Goal: Information Seeking & Learning: Learn about a topic

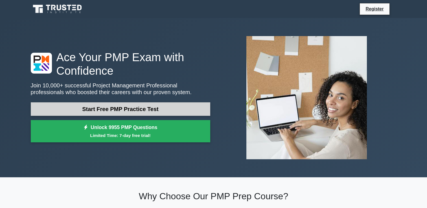
click at [105, 109] on link "Start Free PMP Practice Test" at bounding box center [121, 109] width 180 height 14
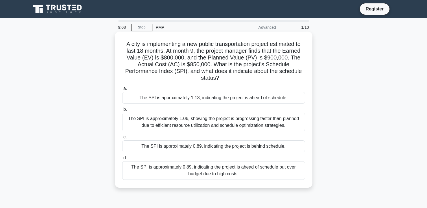
click at [165, 149] on div "The SPI is approximately 0.89, indicating the project is behind schedule." at bounding box center [213, 147] width 183 height 12
click at [122, 139] on input "c. The SPI is approximately 0.89, indicating the project is behind schedule." at bounding box center [122, 138] width 0 height 4
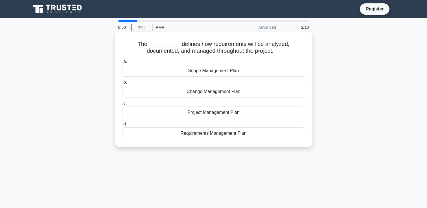
click at [228, 72] on div "Scope Management Plan" at bounding box center [213, 71] width 183 height 12
click at [122, 64] on input "a. Scope Management Plan" at bounding box center [122, 62] width 0 height 4
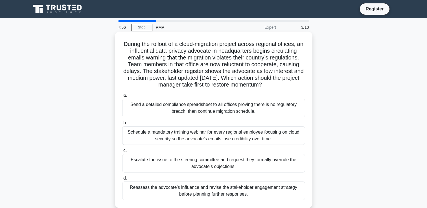
click at [146, 195] on div "Reassess the advocate’s influence and revise the stakeholder engagement strateg…" at bounding box center [213, 191] width 183 height 19
click at [122, 180] on input "d. Reassess the advocate’s influence and revise the stakeholder engagement stra…" at bounding box center [122, 179] width 0 height 4
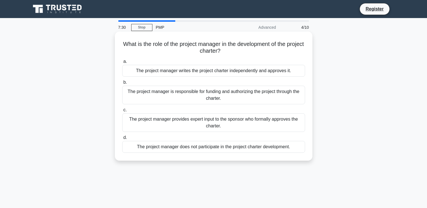
click at [171, 147] on div "The project manager does not participate in the project charter development." at bounding box center [213, 147] width 183 height 12
click at [122, 140] on input "d. The project manager does not participate in the project charter development." at bounding box center [122, 138] width 0 height 4
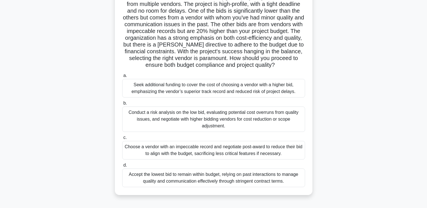
scroll to position [56, 0]
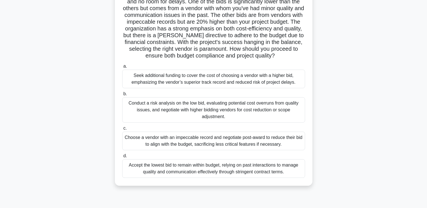
click at [169, 123] on div "Conduct a risk analysis on the low bid, evaluating potential cost overruns from…" at bounding box center [213, 109] width 183 height 25
click at [122, 96] on input "b. Conduct a risk analysis on the low bid, evaluating potential cost overruns f…" at bounding box center [122, 94] width 0 height 4
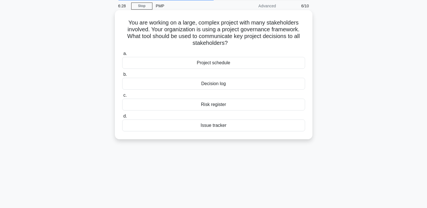
scroll to position [0, 0]
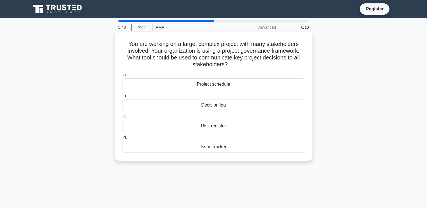
click at [222, 106] on div "Decision log" at bounding box center [213, 105] width 183 height 12
click at [122, 98] on input "b. Decision log" at bounding box center [122, 96] width 0 height 4
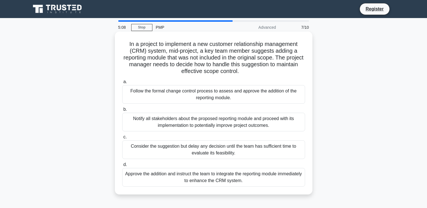
click at [180, 96] on div "Follow the formal change control process to assess and approve the addition of …" at bounding box center [213, 94] width 183 height 19
click at [122, 84] on input "a. Follow the formal change control process to assess and approve the addition …" at bounding box center [122, 82] width 0 height 4
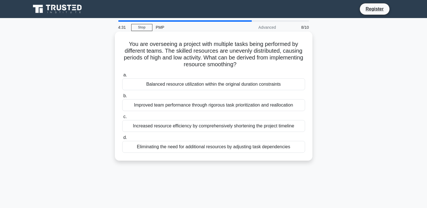
click at [234, 86] on div "Balanced resource utilization within the original duration constraints" at bounding box center [213, 84] width 183 height 12
click at [122, 77] on input "a. Balanced resource utilization within the original duration constraints" at bounding box center [122, 75] width 0 height 4
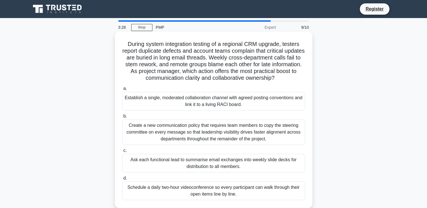
click at [135, 108] on div "Establish a single, moderated collaboration channel with agreed posting convent…" at bounding box center [213, 101] width 183 height 19
click at [122, 91] on input "a. Establish a single, moderated collaboration channel with agreed posting conv…" at bounding box center [122, 89] width 0 height 4
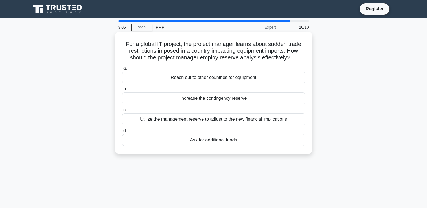
click at [182, 125] on div "Utilize the management reserve to adjust to the new financial implications" at bounding box center [213, 120] width 183 height 12
click at [122, 112] on input "c. Utilize the management reserve to adjust to the new financial implications" at bounding box center [122, 110] width 0 height 4
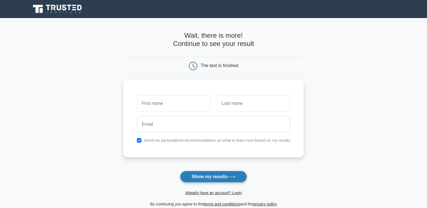
click at [210, 177] on button "Show my results" at bounding box center [213, 177] width 67 height 12
click at [193, 193] on link "Already have an account? Login" at bounding box center [213, 193] width 56 height 5
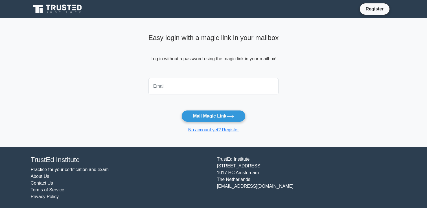
click at [157, 88] on input "email" at bounding box center [214, 86] width 130 height 16
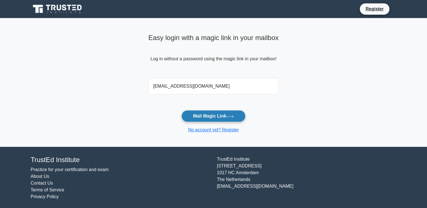
type input "[EMAIL_ADDRESS][DOMAIN_NAME]"
click at [207, 115] on button "Mail Magic Link" at bounding box center [214, 116] width 64 height 12
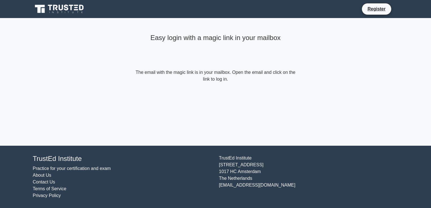
click at [55, 12] on icon at bounding box center [60, 9] width 54 height 11
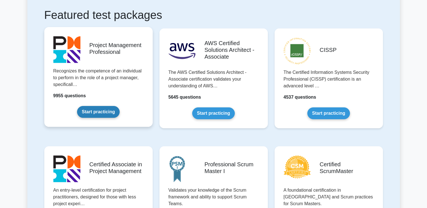
scroll to position [141, 0]
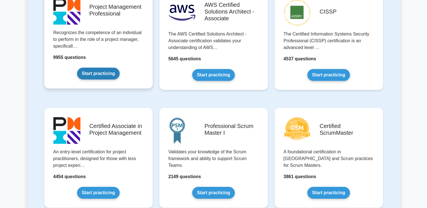
click at [96, 76] on link "Start practicing" at bounding box center [98, 74] width 43 height 12
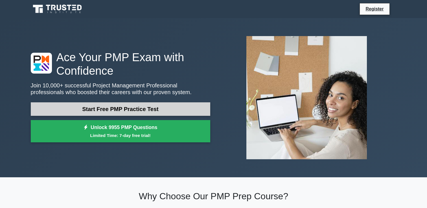
click at [111, 109] on link "Start Free PMP Practice Test" at bounding box center [121, 109] width 180 height 14
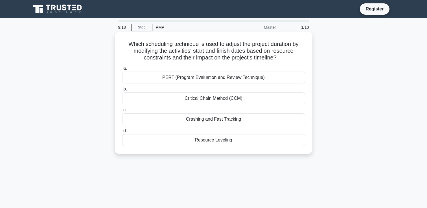
click at [197, 119] on div "Crashing and Fast Tracking" at bounding box center [213, 120] width 183 height 12
click at [122, 112] on input "c. Crashing and Fast Tracking" at bounding box center [122, 110] width 0 height 4
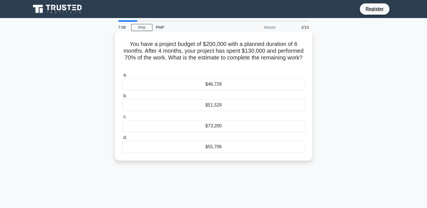
click at [215, 147] on div "$55,706" at bounding box center [213, 147] width 183 height 12
click at [122, 140] on input "d. $55,706" at bounding box center [122, 138] width 0 height 4
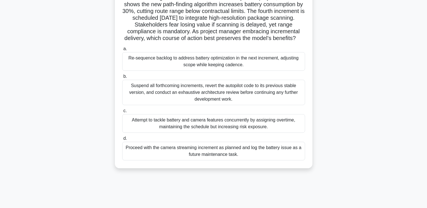
scroll to position [56, 0]
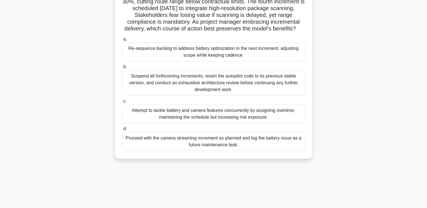
click at [202, 61] on div "Re-sequence backlog to address battery optimization in the next increment, adju…" at bounding box center [213, 52] width 183 height 19
click at [122, 41] on input "a. Re-sequence backlog to address battery optimization in the next increment, a…" at bounding box center [122, 40] width 0 height 4
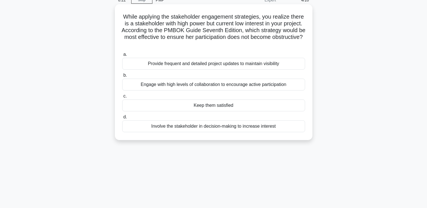
scroll to position [0, 0]
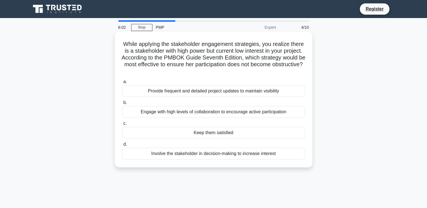
click at [213, 134] on div "Keep them satisfied" at bounding box center [213, 133] width 183 height 12
click at [122, 126] on input "c. Keep them satisfied" at bounding box center [122, 124] width 0 height 4
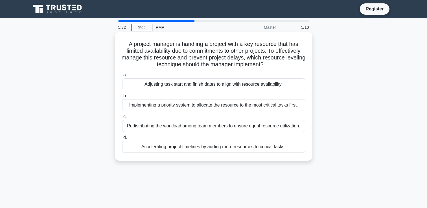
click at [187, 132] on div "Redistributing the workload among team members to ensure equal resource utiliza…" at bounding box center [213, 126] width 183 height 12
click at [122, 119] on input "c. Redistributing the workload among team members to ensure equal resource util…" at bounding box center [122, 117] width 0 height 4
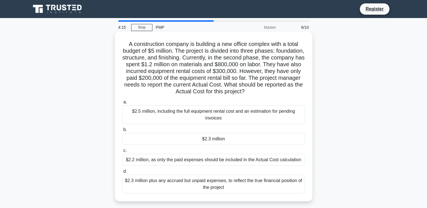
click at [215, 140] on div "$2.3 million" at bounding box center [213, 139] width 183 height 12
click at [122, 132] on input "b. $2.3 million" at bounding box center [122, 130] width 0 height 4
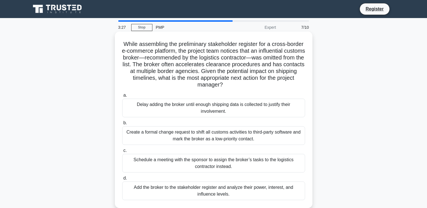
click at [147, 187] on div "Add the broker to the stakeholder register and analyze their power, interest, a…" at bounding box center [213, 191] width 183 height 19
click at [122, 180] on input "d. Add the broker to the stakeholder register and analyze their power, interest…" at bounding box center [122, 179] width 0 height 4
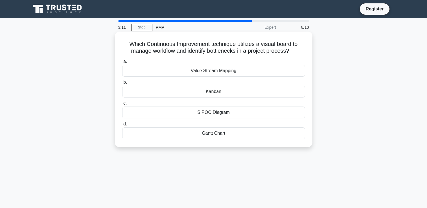
click at [168, 90] on div "Kanban" at bounding box center [213, 92] width 183 height 12
click at [122, 84] on input "b. Kanban" at bounding box center [122, 83] width 0 height 4
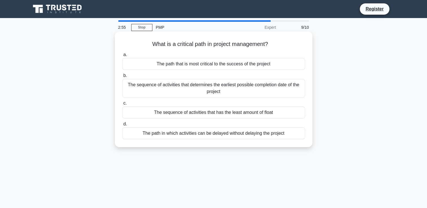
click at [133, 66] on div "The path that is most critical to the success of the project" at bounding box center [213, 64] width 183 height 12
click at [122, 57] on input "a. The path that is most critical to the success of the project" at bounding box center [122, 55] width 0 height 4
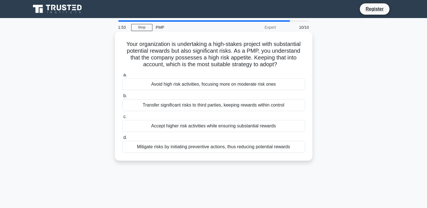
click at [145, 132] on div "Accept higher risk activities while ensuring substantial rewards" at bounding box center [213, 126] width 183 height 12
click at [122, 119] on input "c. Accept higher risk activities while ensuring substantial rewards" at bounding box center [122, 117] width 0 height 4
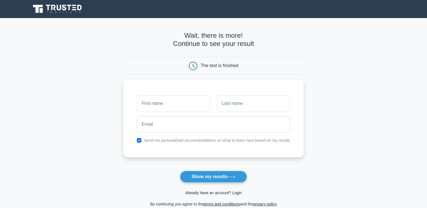
click at [195, 191] on link "Already have an account? Login" at bounding box center [213, 193] width 56 height 5
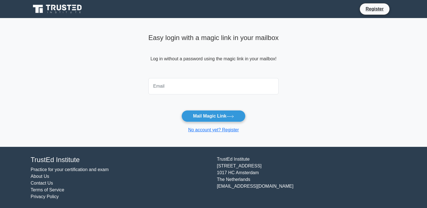
click at [179, 84] on input "email" at bounding box center [214, 86] width 130 height 16
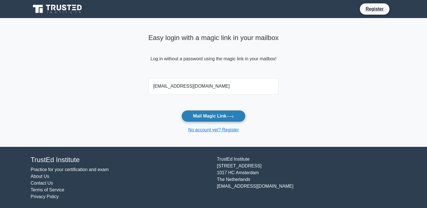
type input "samykhawla@yahoo.com"
click at [209, 115] on button "Mail Magic Link" at bounding box center [214, 116] width 64 height 12
